Goal: Task Accomplishment & Management: Manage account settings

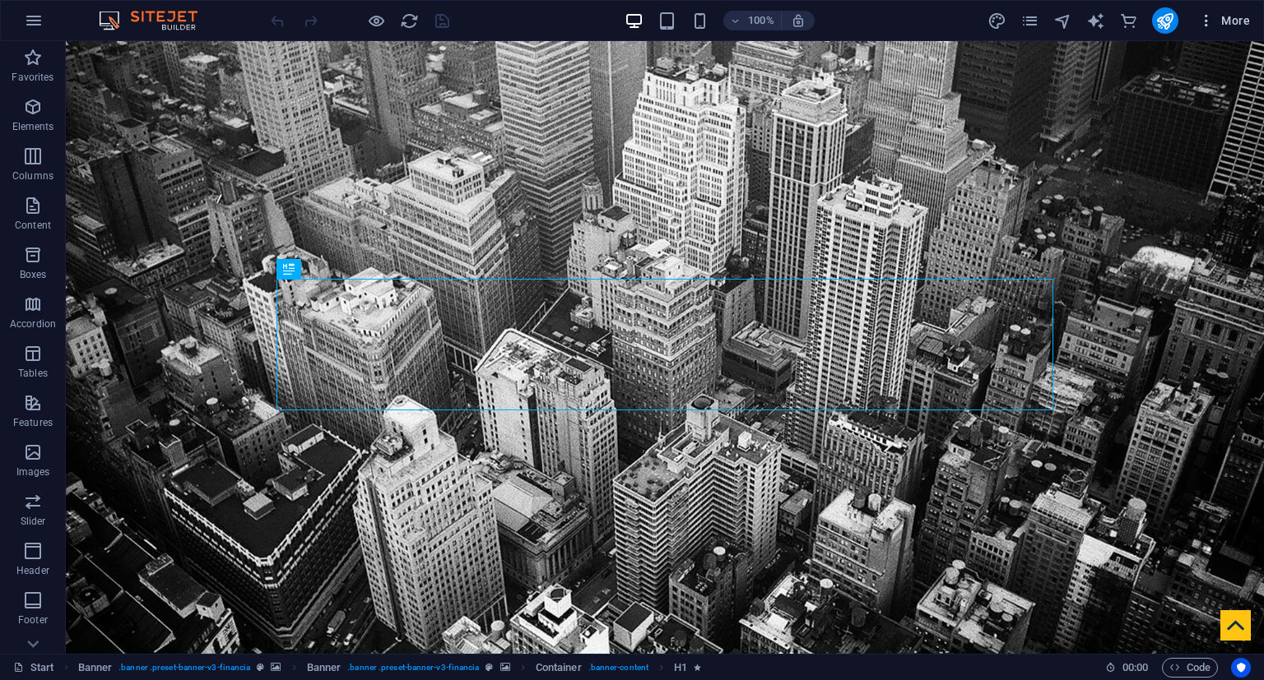
click at [1236, 18] on span "More" at bounding box center [1224, 20] width 52 height 16
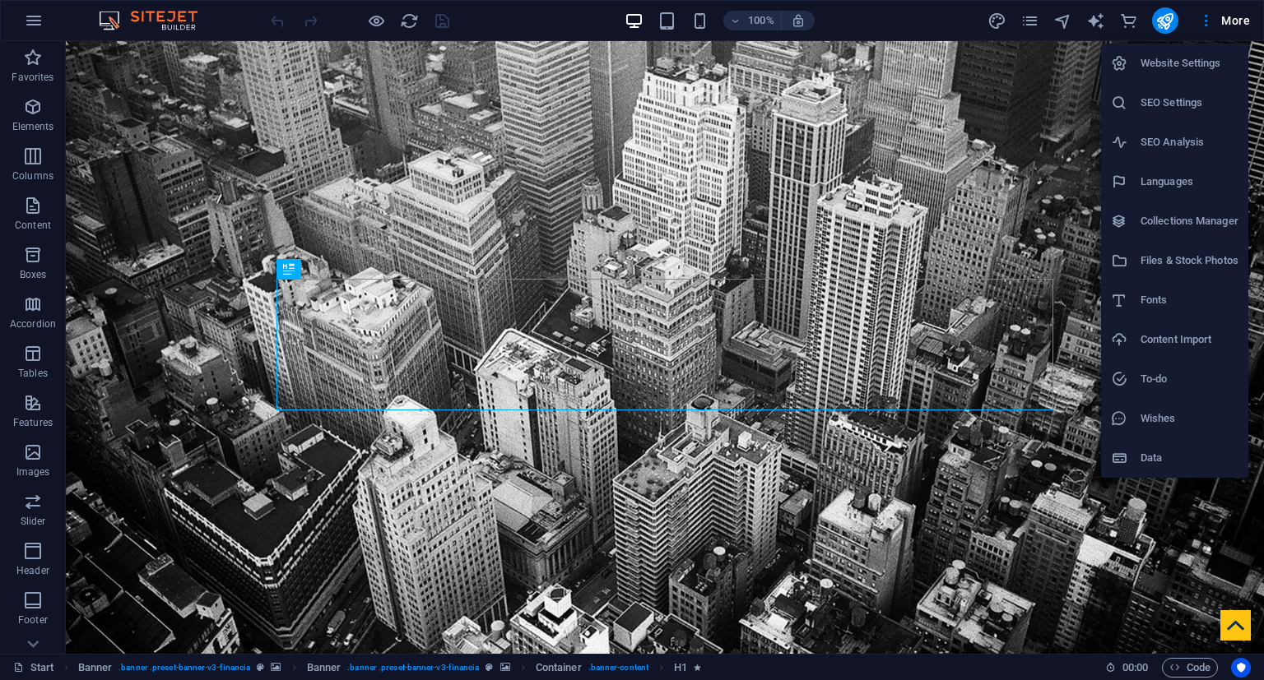
click at [1201, 64] on h6 "Website Settings" at bounding box center [1189, 63] width 98 height 20
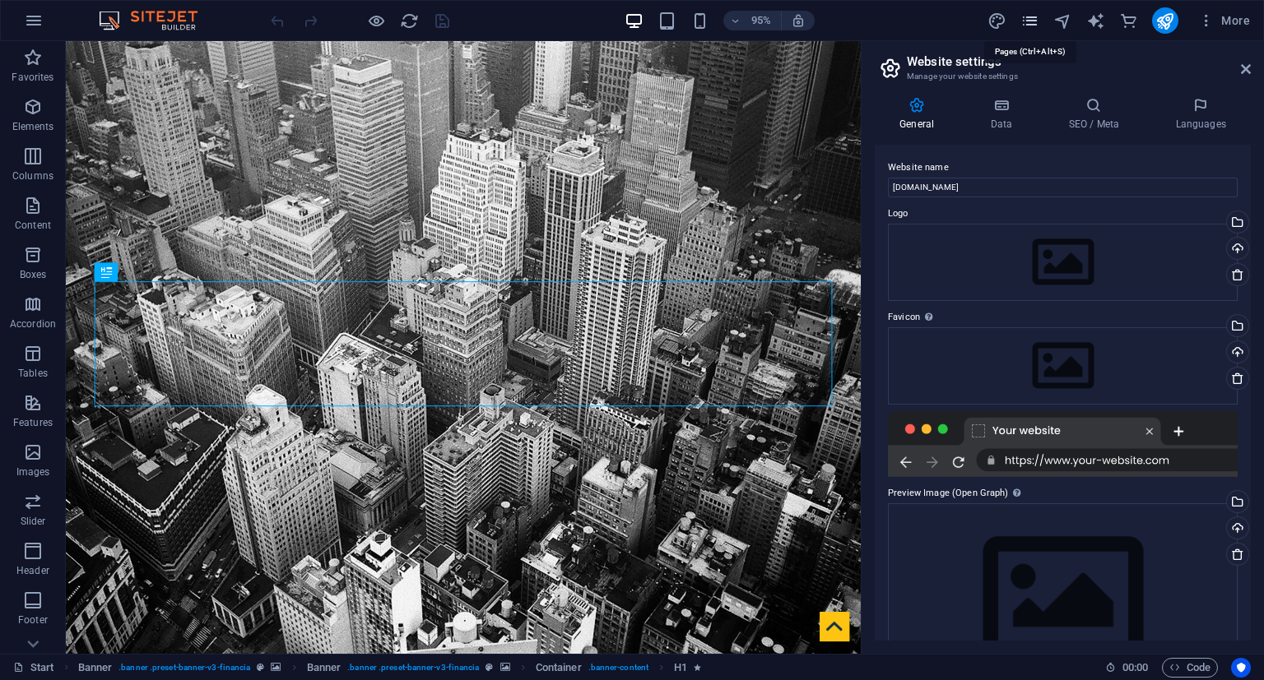
click at [1023, 26] on icon "pages" at bounding box center [1029, 21] width 19 height 19
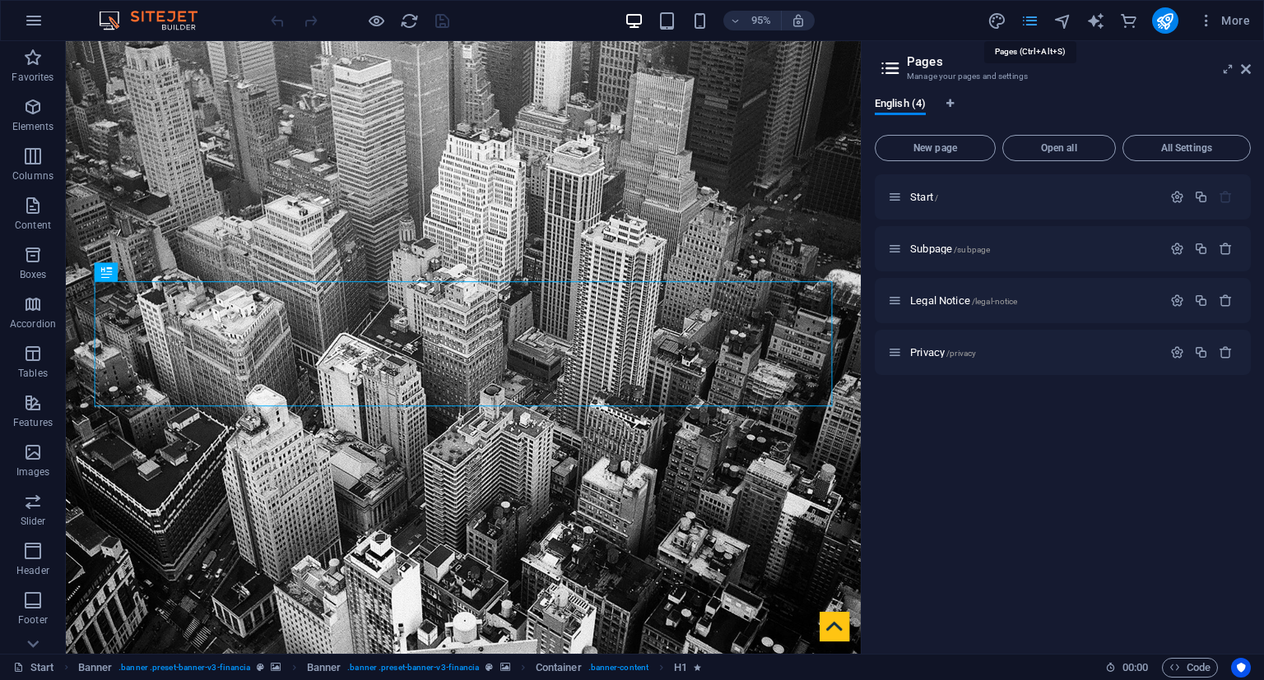
click at [1032, 23] on icon "pages" at bounding box center [1029, 21] width 19 height 19
click at [30, 25] on icon "button" at bounding box center [34, 21] width 20 height 20
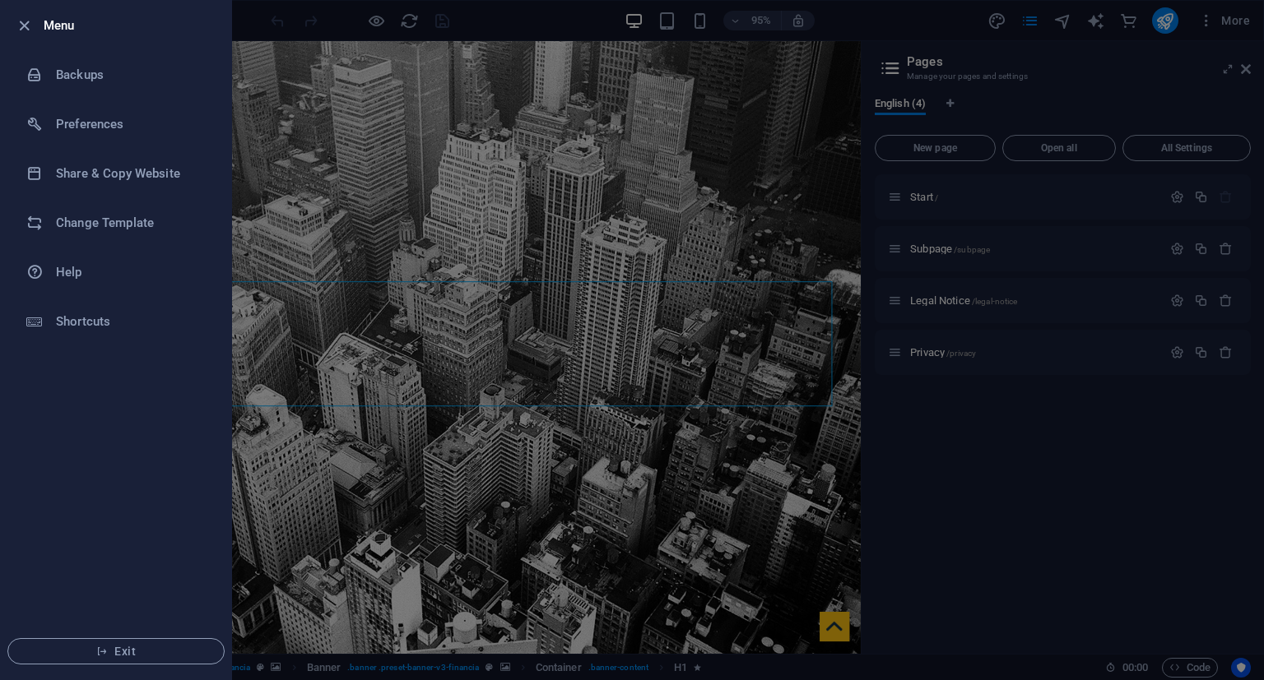
click at [455, 173] on div at bounding box center [632, 340] width 1264 height 680
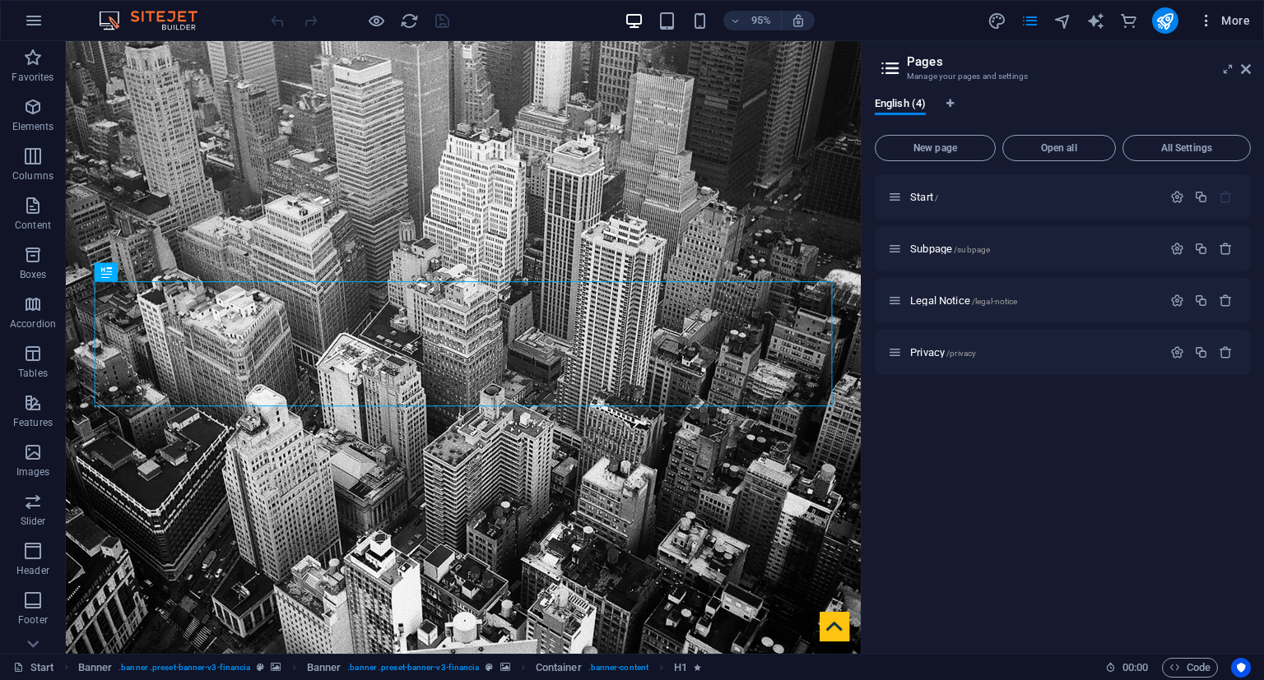
click at [1218, 22] on span "More" at bounding box center [1224, 20] width 52 height 16
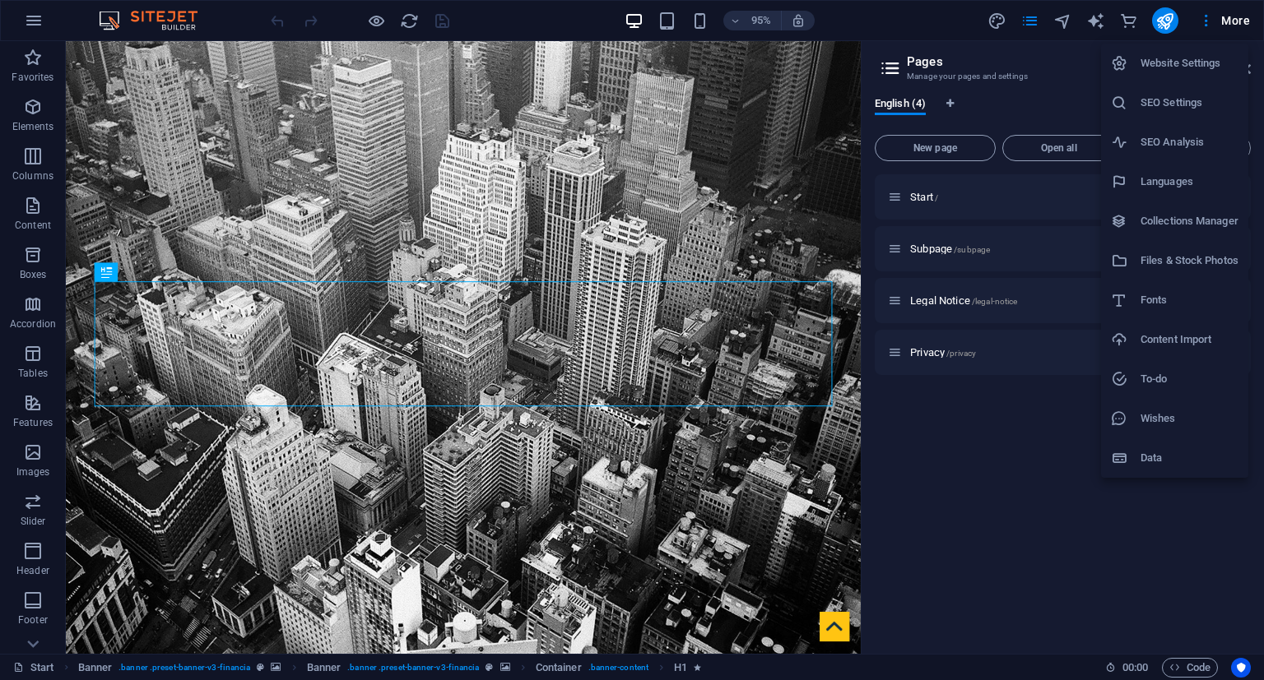
click at [1190, 98] on h6 "SEO Settings" at bounding box center [1189, 103] width 98 height 20
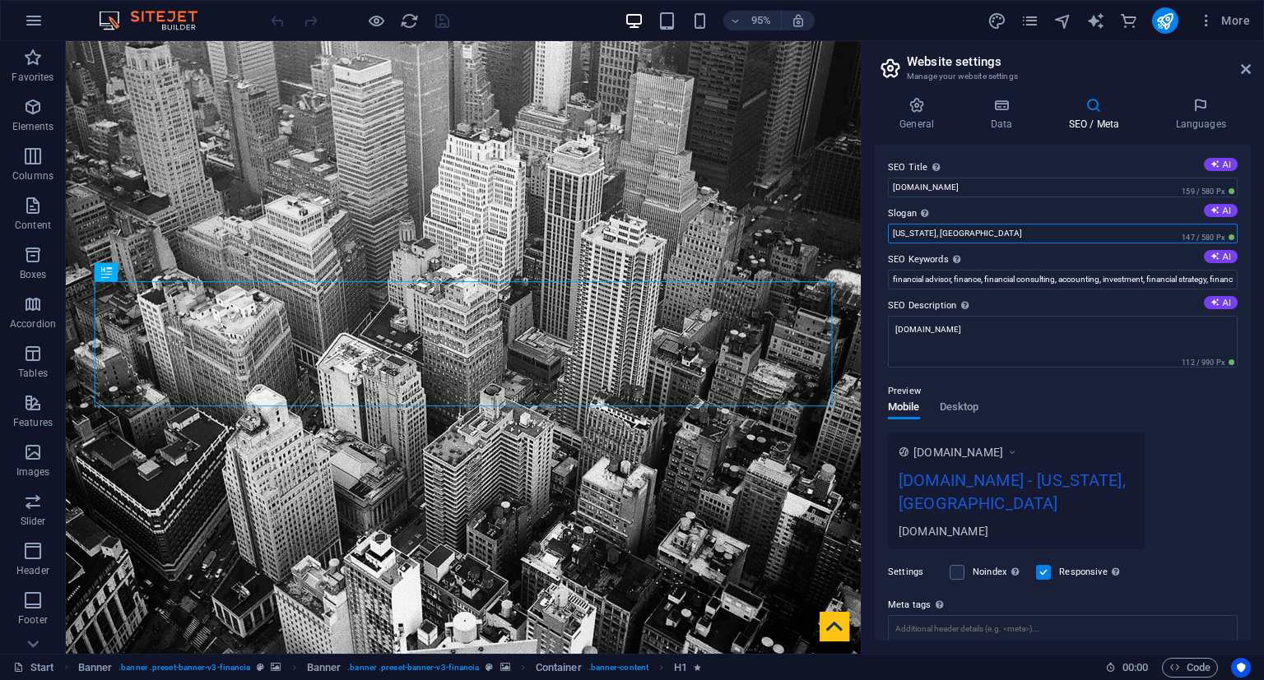
click at [986, 227] on input "Washington, DC" at bounding box center [1063, 234] width 350 height 20
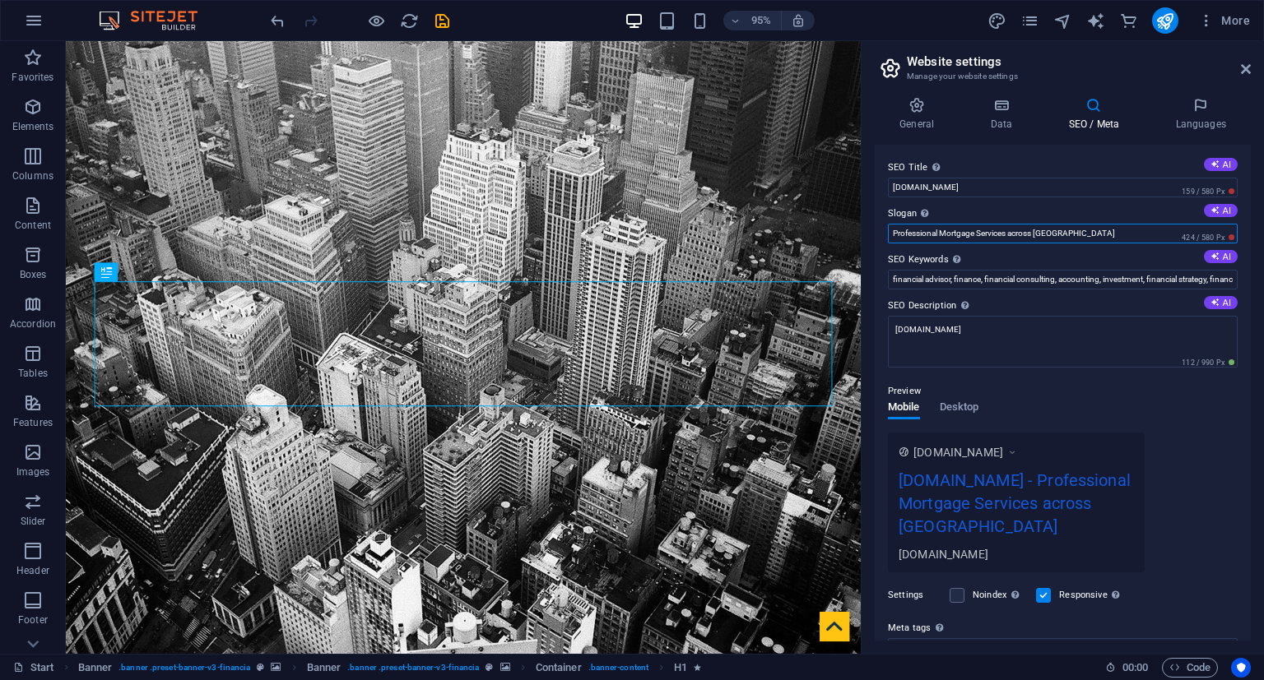
type input "Professional Mortgage Services across [GEOGRAPHIC_DATA]"
click at [448, 33] on div at bounding box center [359, 20] width 184 height 26
click at [444, 15] on icon "save" at bounding box center [442, 21] width 19 height 19
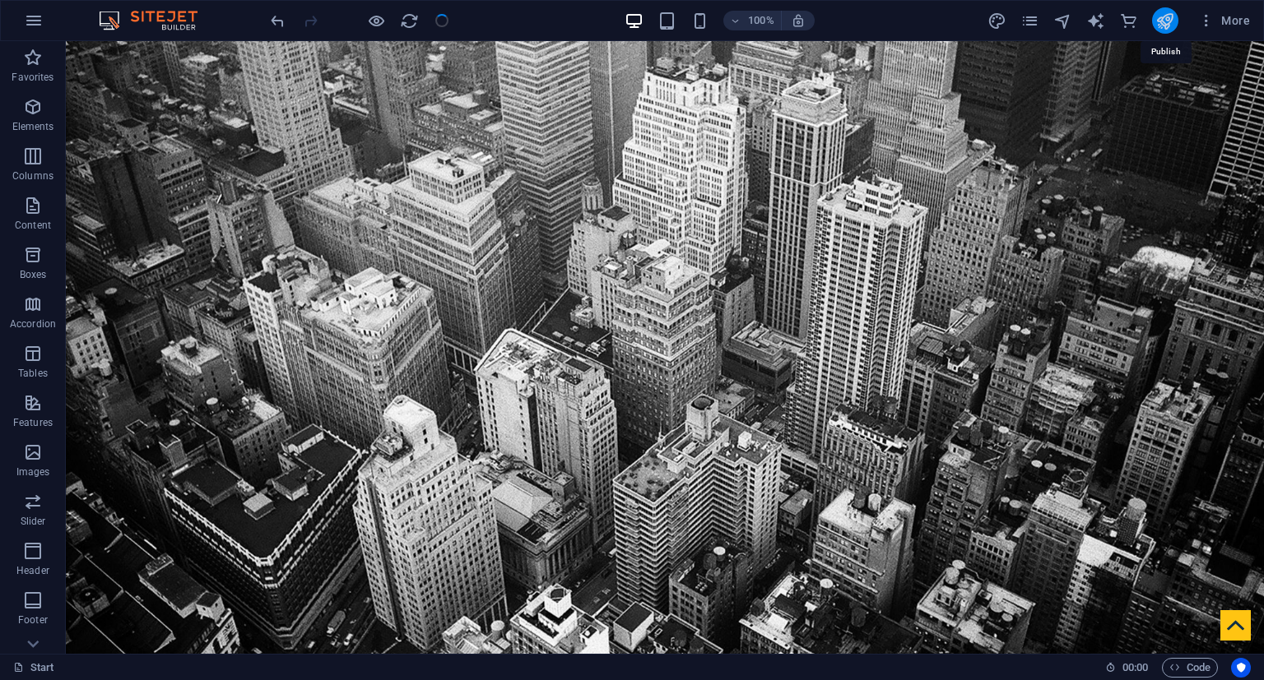
click at [1170, 19] on icon "publish" at bounding box center [1164, 21] width 19 height 19
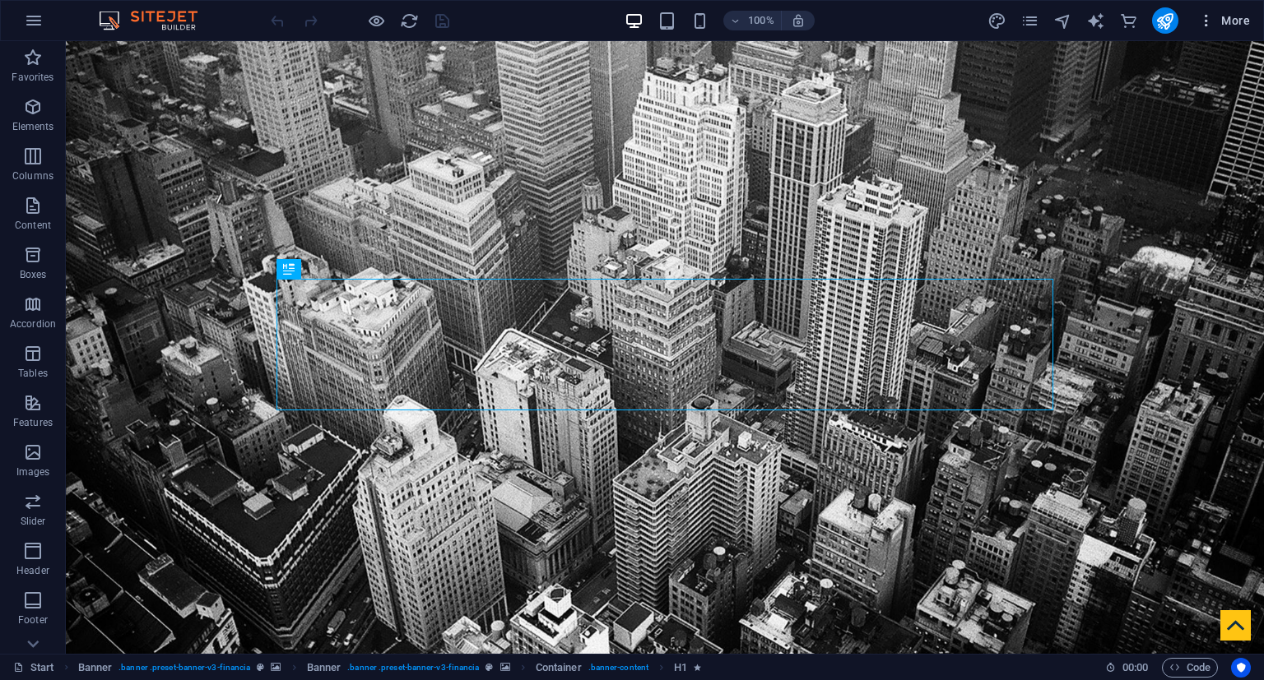
click at [1235, 19] on span "More" at bounding box center [1224, 20] width 52 height 16
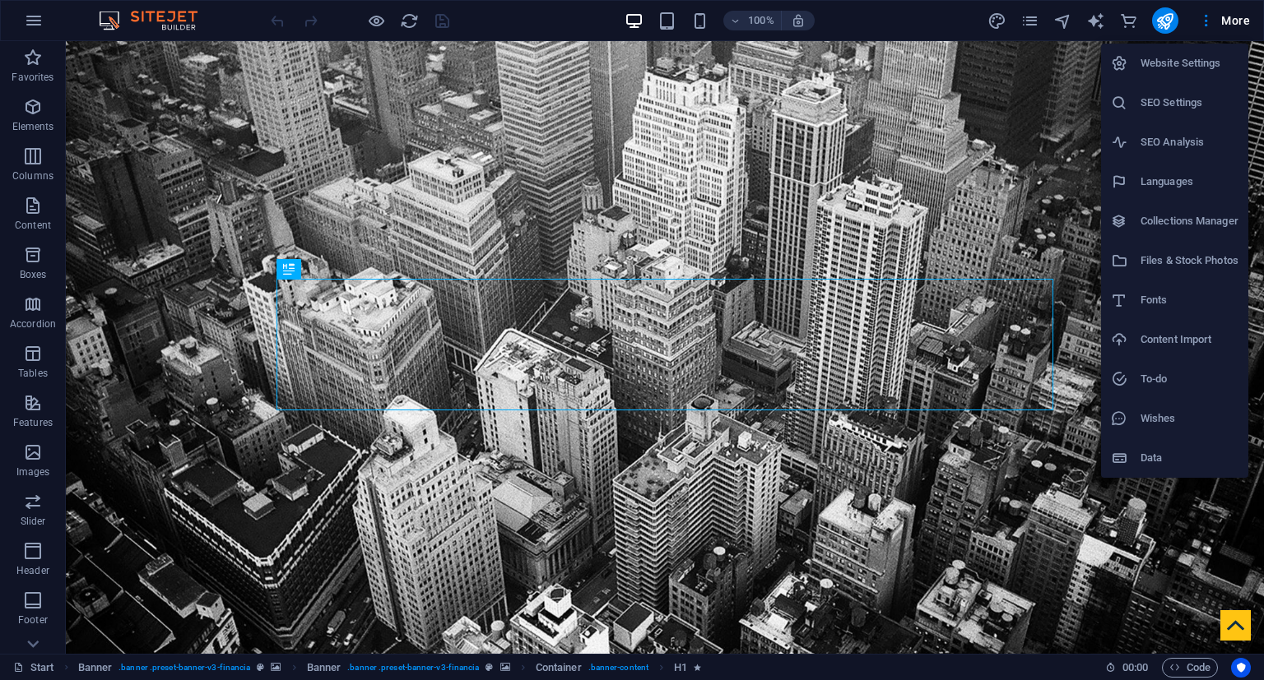
click at [1163, 105] on h6 "SEO Settings" at bounding box center [1189, 103] width 98 height 20
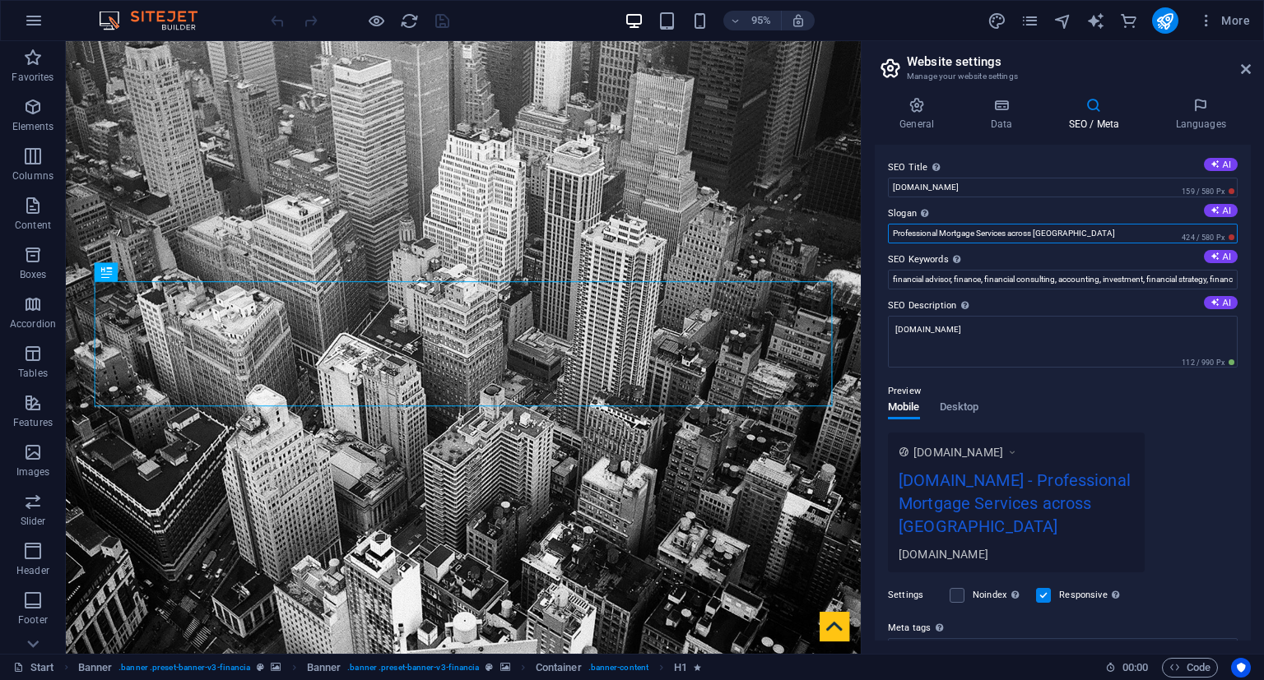
click at [994, 233] on input "Professional Mortgage Services across [GEOGRAPHIC_DATA]" at bounding box center [1063, 234] width 350 height 20
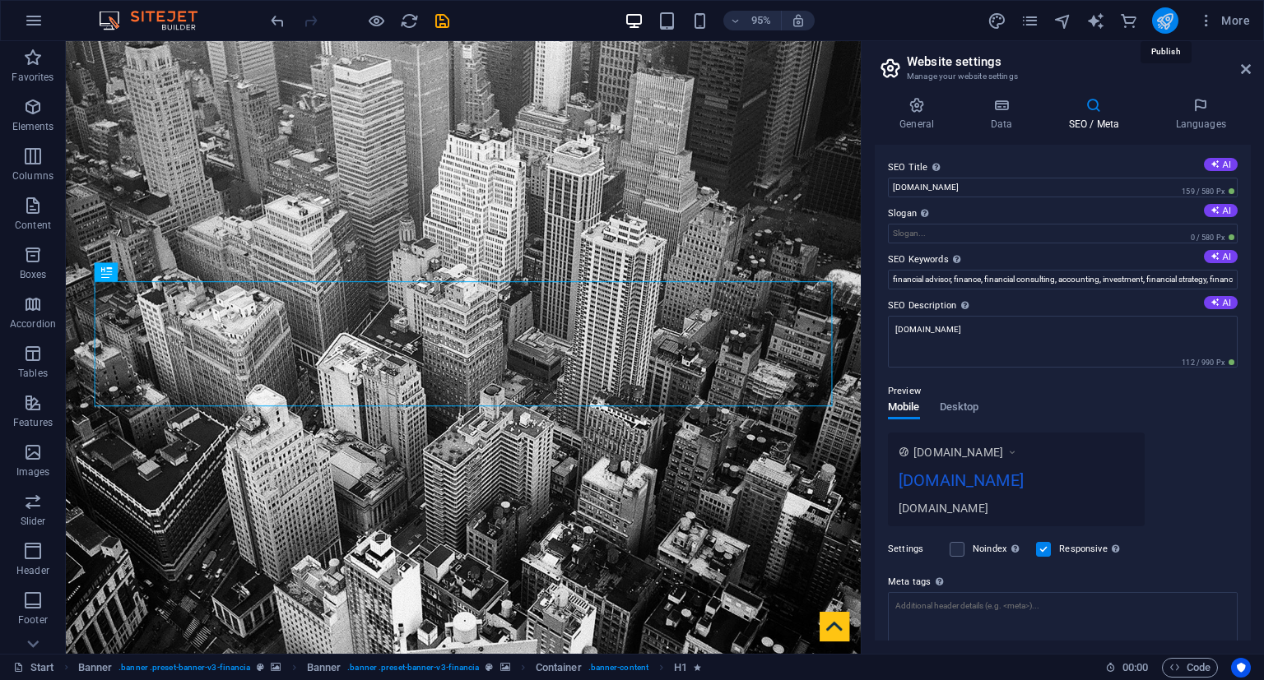
click at [1159, 18] on icon "publish" at bounding box center [1164, 21] width 19 height 19
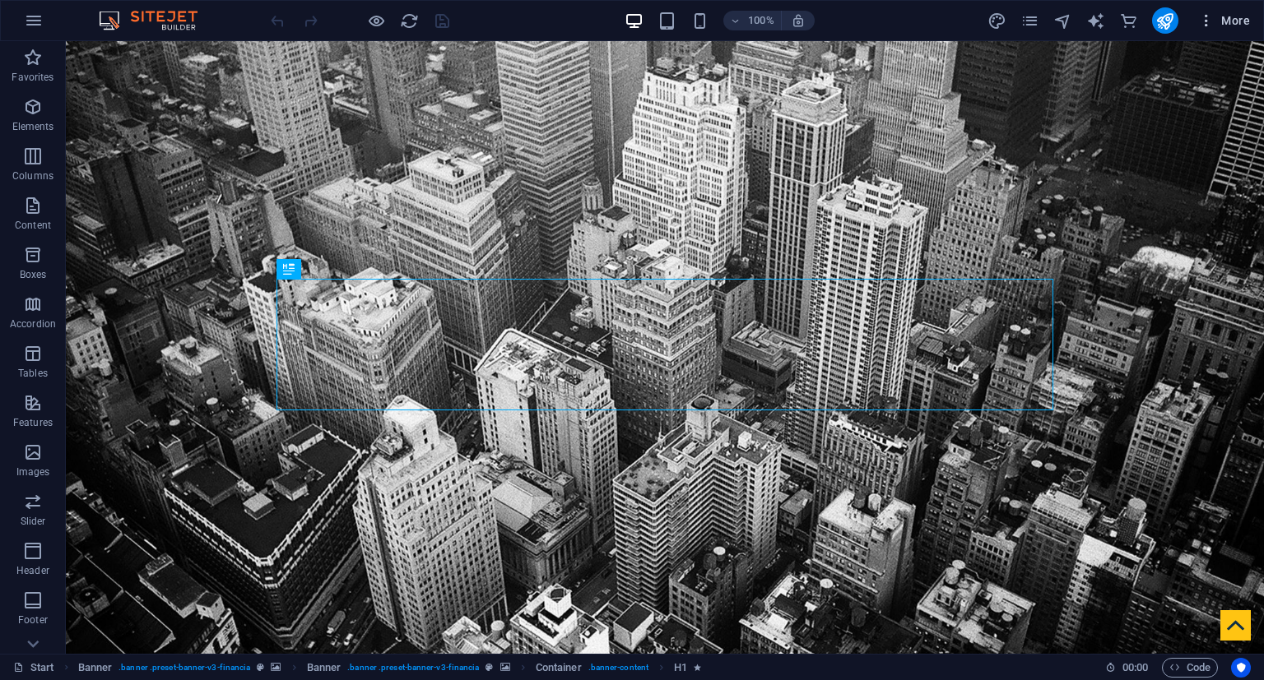
click at [1232, 21] on span "More" at bounding box center [1224, 20] width 52 height 16
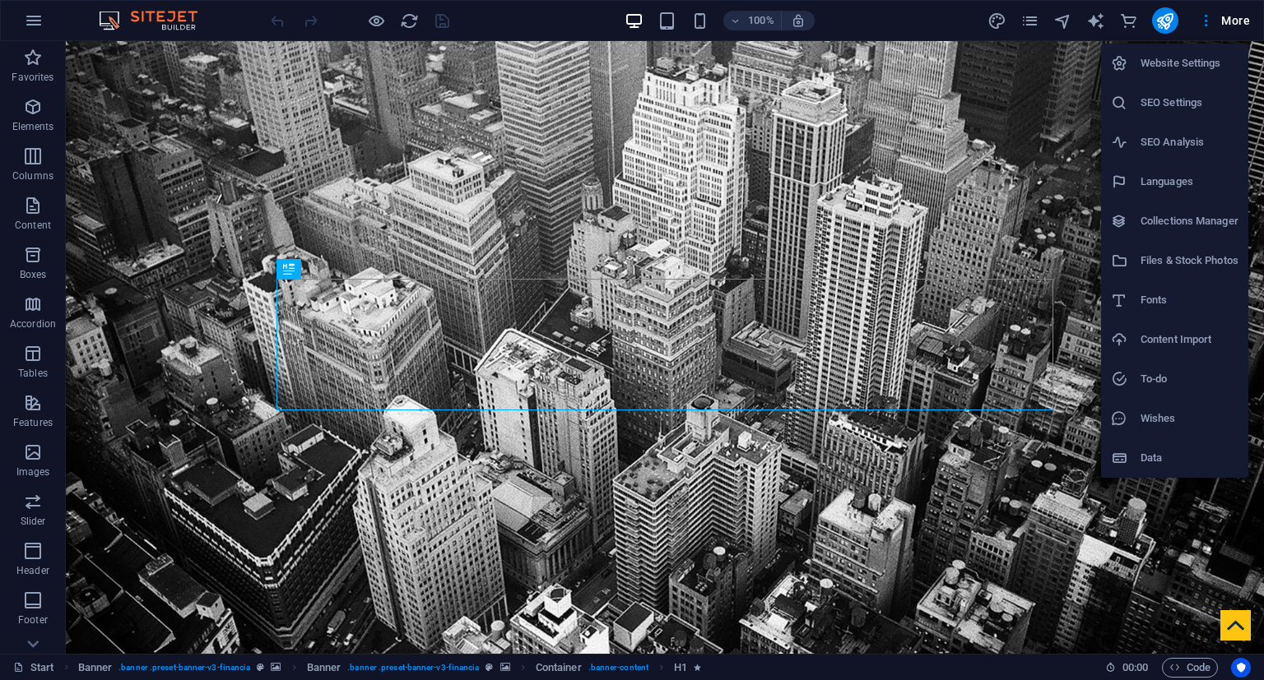
click at [1167, 109] on h6 "SEO Settings" at bounding box center [1189, 103] width 98 height 20
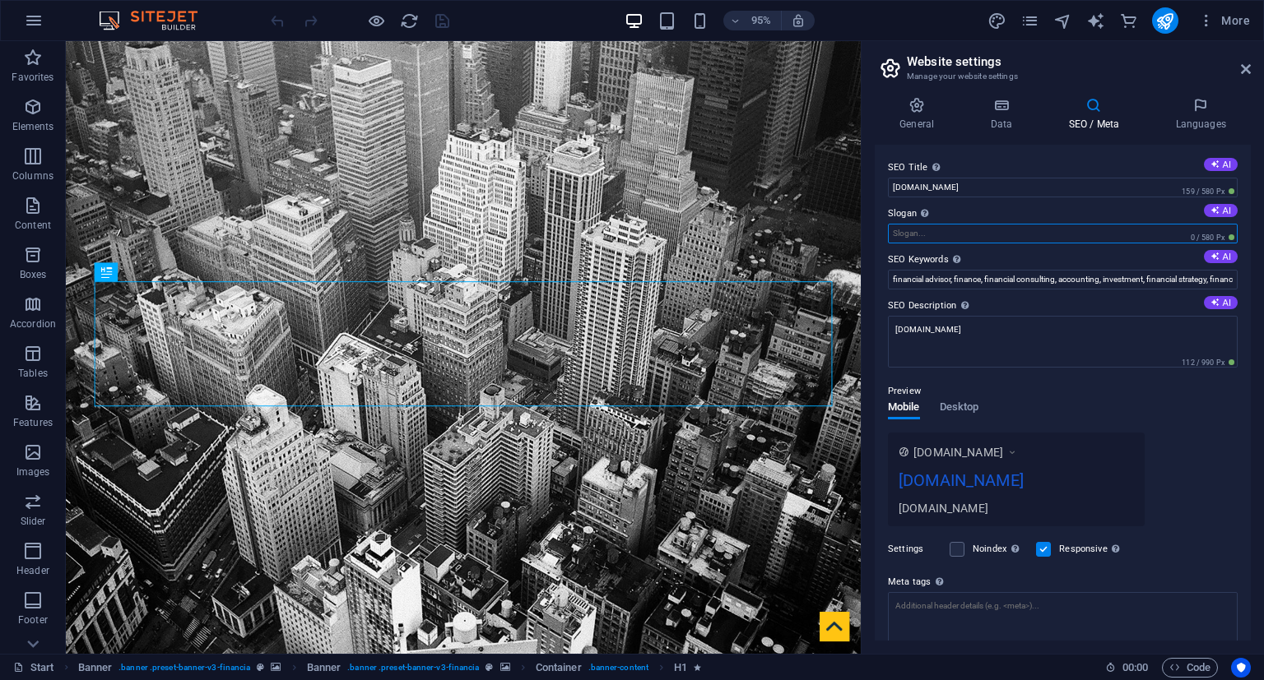
click at [921, 232] on input "Slogan The slogan of your website. AI" at bounding box center [1063, 234] width 350 height 20
type input "M"
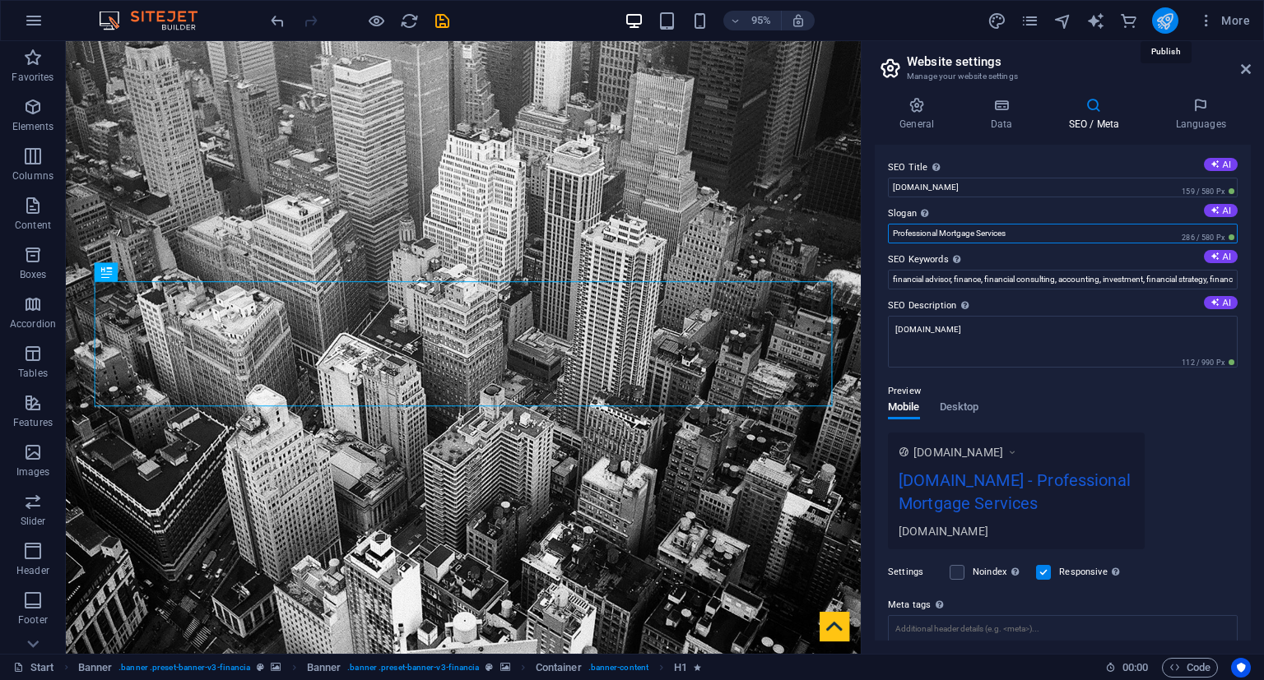
type input "Professional Mortgage Services"
click at [1161, 17] on icon "publish" at bounding box center [1164, 21] width 19 height 19
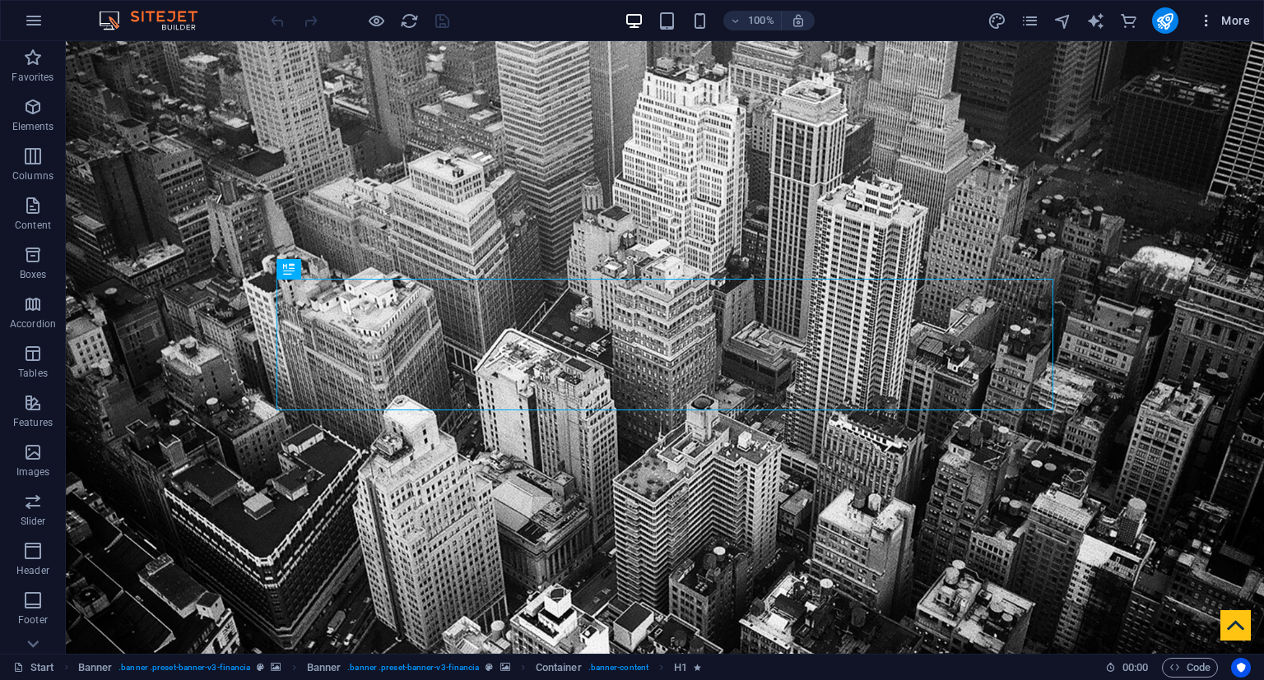
click at [1222, 21] on span "More" at bounding box center [1224, 20] width 52 height 16
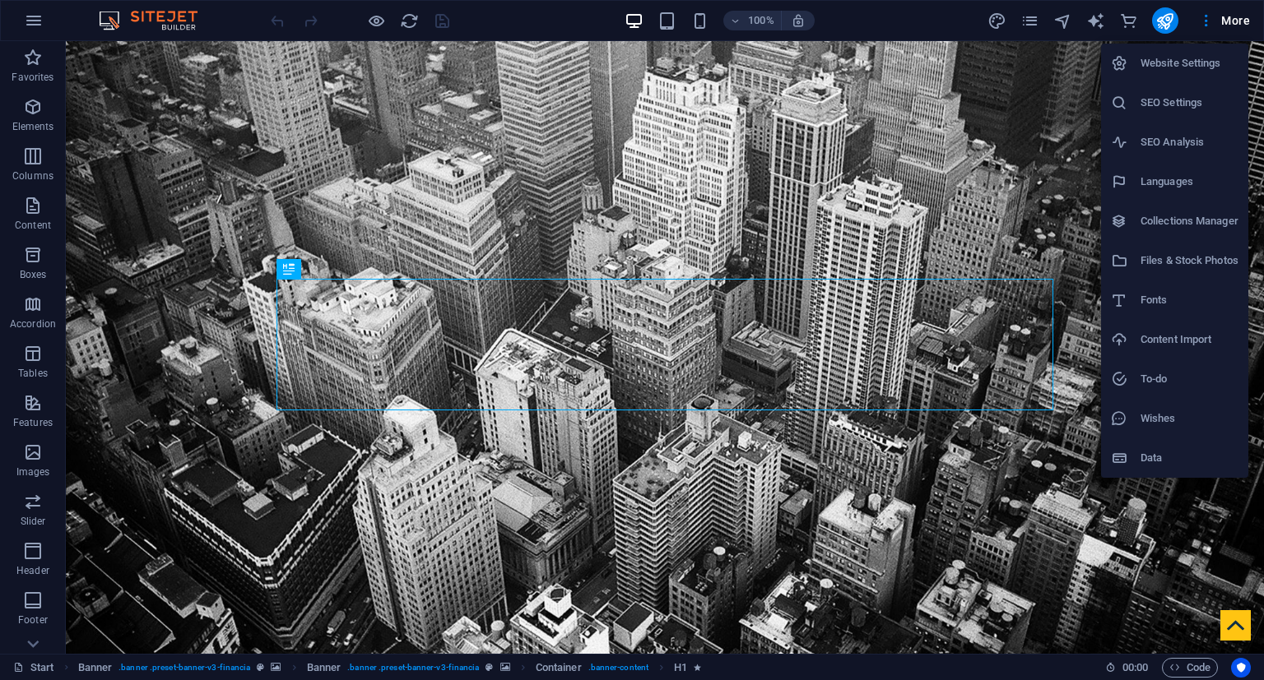
click at [1177, 100] on h6 "SEO Settings" at bounding box center [1189, 103] width 98 height 20
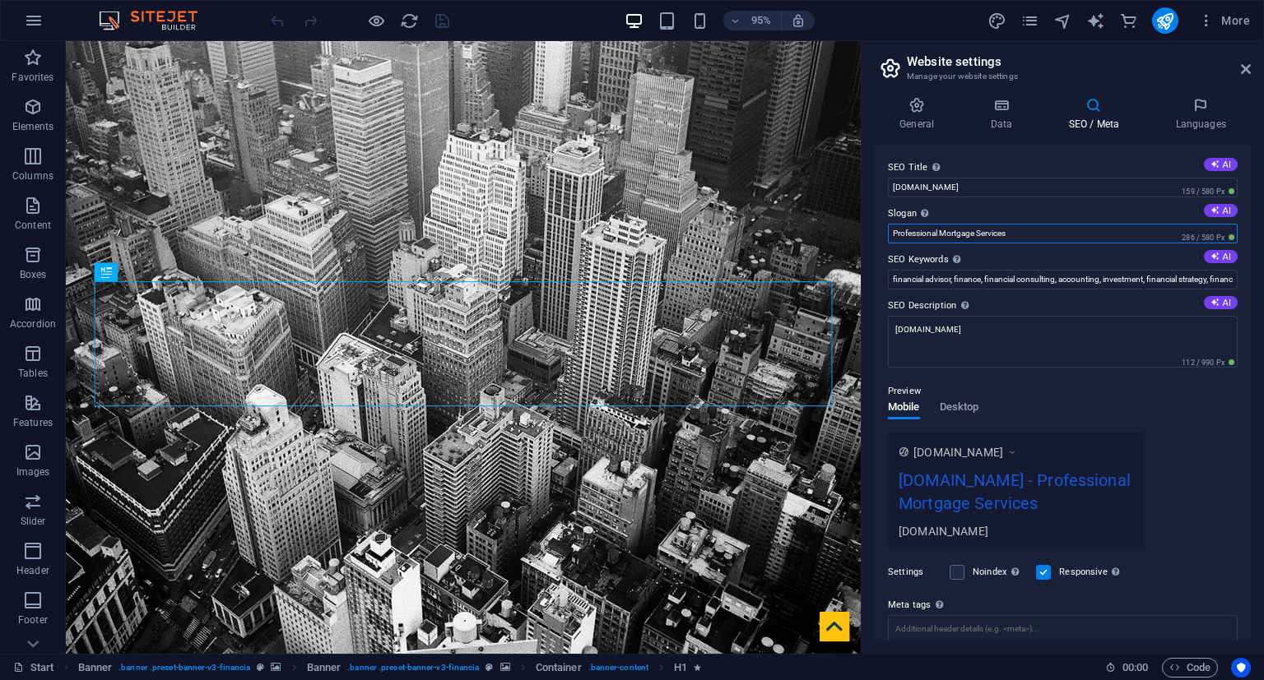
click at [1043, 230] on input "Professional Mortgage Services" at bounding box center [1063, 234] width 350 height 20
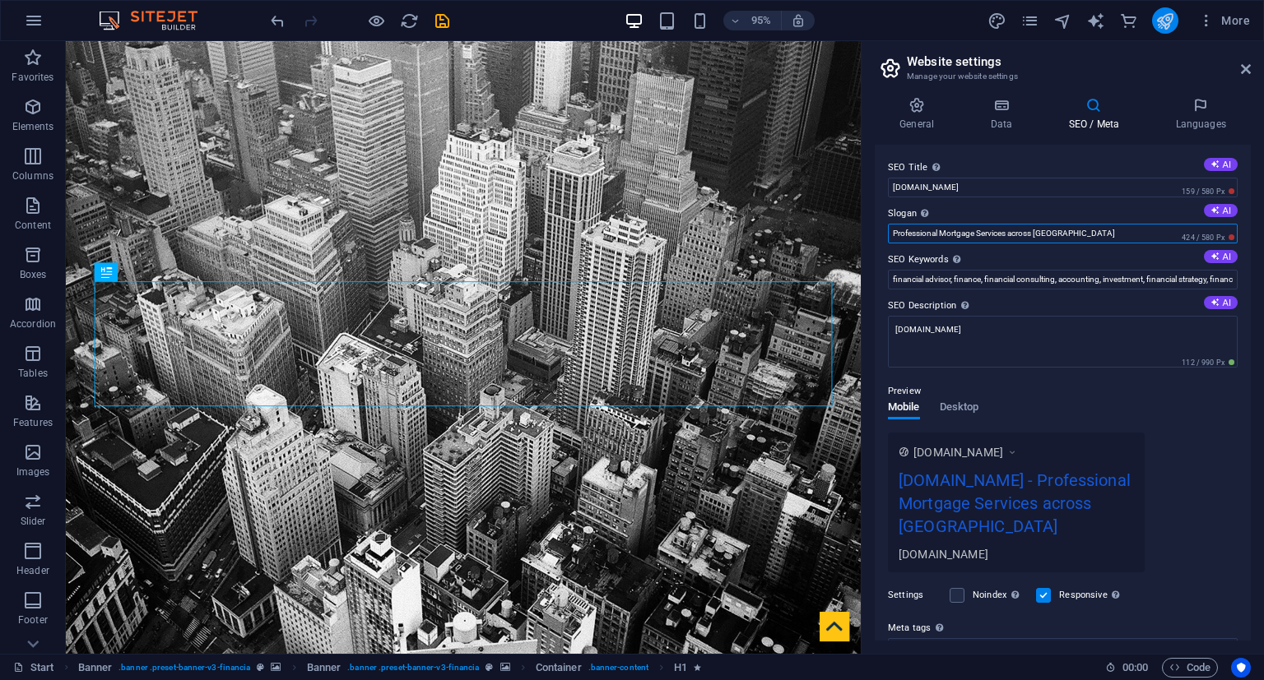
type input "Professional Mortgage Services across [GEOGRAPHIC_DATA]"
click at [1165, 21] on icon "publish" at bounding box center [1164, 21] width 19 height 19
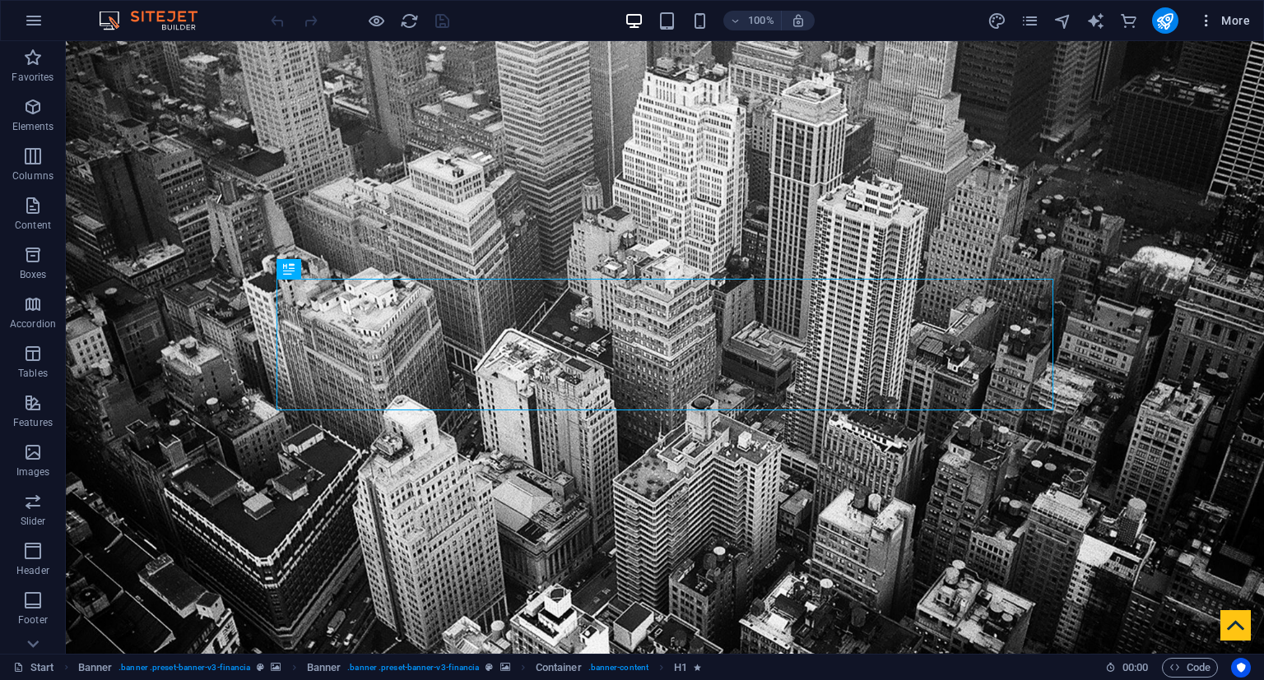
click at [1229, 21] on span "More" at bounding box center [1224, 20] width 52 height 16
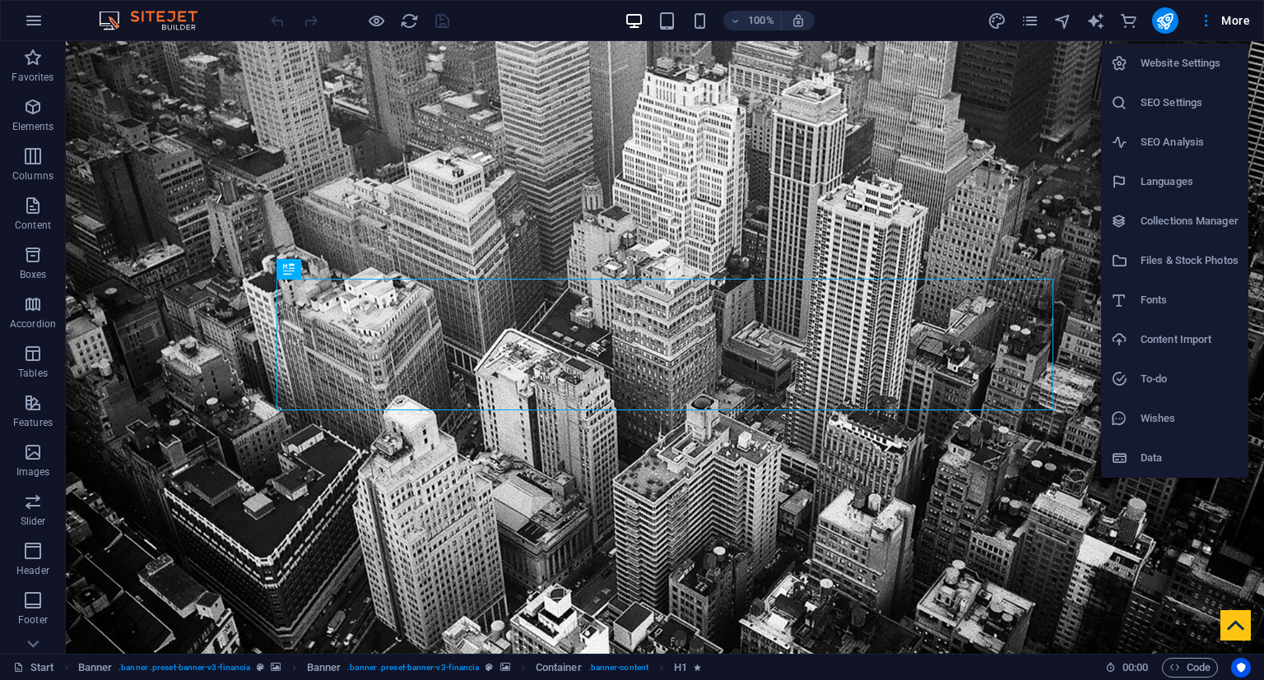
click at [1163, 97] on h6 "SEO Settings" at bounding box center [1189, 103] width 98 height 20
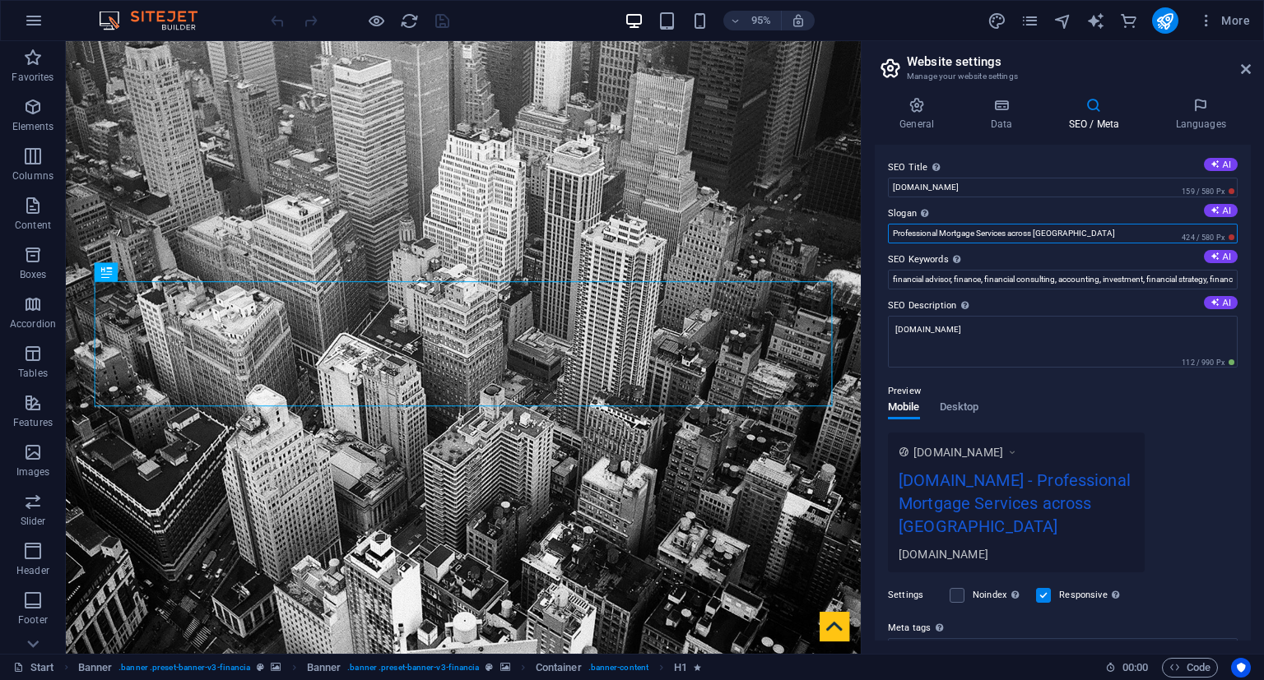
drag, startPoint x: 939, startPoint y: 235, endPoint x: 840, endPoint y: 236, distance: 99.5
click at [888, 236] on input "Professional Mortgage Services across [GEOGRAPHIC_DATA]" at bounding box center [1063, 234] width 350 height 20
type input "White Glove Mortgage Services across [GEOGRAPHIC_DATA]"
click at [1167, 31] on button "publish" at bounding box center [1165, 20] width 26 height 26
